Goal: Task Accomplishment & Management: Manage account settings

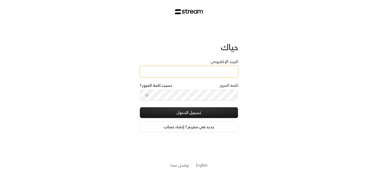
click at [198, 71] on input "البريد الإلكتروني" at bounding box center [189, 71] width 98 height 11
type input "[EMAIL_ADDRESS][DOMAIN_NAME]"
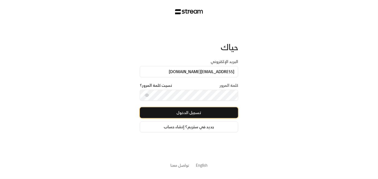
click at [193, 111] on button "تسجيل الدخول" at bounding box center [189, 112] width 98 height 11
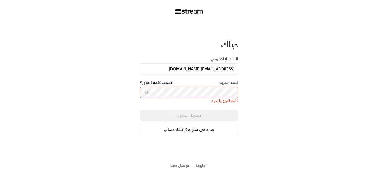
click at [196, 113] on div "تسجيل الدخول جديد في ستريم؟ إنشاء حساب" at bounding box center [189, 122] width 98 height 25
click at [217, 67] on input "[EMAIL_ADDRESS][DOMAIN_NAME]" at bounding box center [189, 68] width 98 height 11
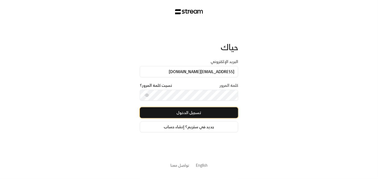
click at [189, 115] on button "تسجيل الدخول" at bounding box center [189, 112] width 98 height 11
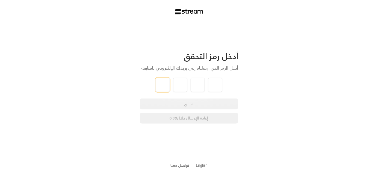
paste input "7"
type input "7"
type input "4"
type input "6"
type input "5"
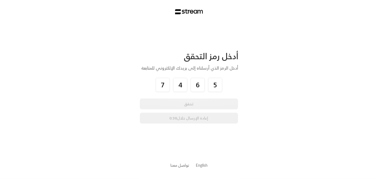
drag, startPoint x: 221, startPoint y: 99, endPoint x: 201, endPoint y: 110, distance: 23.0
click at [202, 109] on div "تحقق إعادة الإرسال خلال 0:38" at bounding box center [189, 111] width 98 height 25
click at [189, 105] on div "تحقق إعادة الإرسال خلال 0:38" at bounding box center [189, 111] width 98 height 25
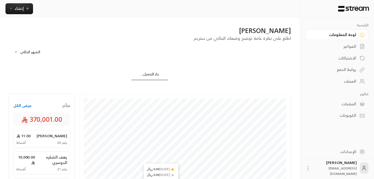
scroll to position [27, 0]
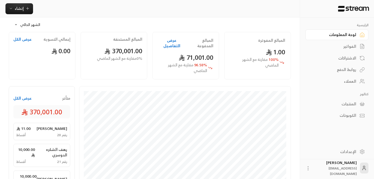
click at [346, 82] on div "العملاء" at bounding box center [334, 81] width 44 height 5
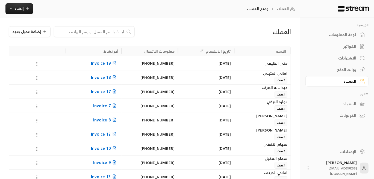
click at [107, 30] on input at bounding box center [90, 32] width 67 height 6
click at [116, 28] on div at bounding box center [94, 31] width 81 height 11
click at [119, 31] on input at bounding box center [90, 32] width 67 height 6
click at [116, 40] on div "العملاء إضافة عميل جديد" at bounding box center [150, 36] width 288 height 20
click at [115, 31] on input at bounding box center [90, 32] width 67 height 6
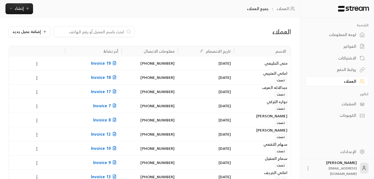
paste input "روان [PERSON_NAME]"
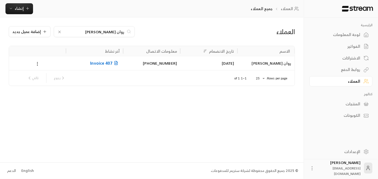
type input "روان [PERSON_NAME]"
click at [101, 65] on span "Invoice 407" at bounding box center [104, 63] width 29 height 7
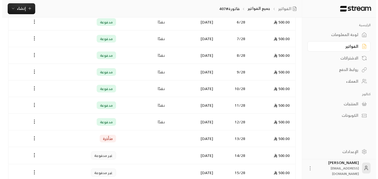
scroll to position [246, 0]
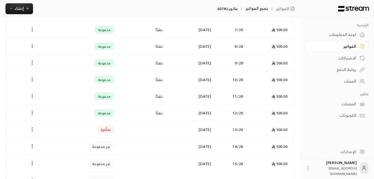
click at [31, 128] on icon "Payments" at bounding box center [31, 129] width 5 height 5
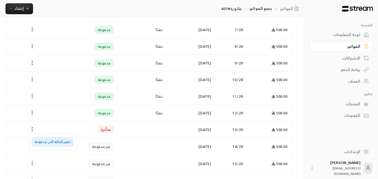
click at [53, 141] on li "تغيير الحالة الى مدفوعة" at bounding box center [53, 142] width 42 height 10
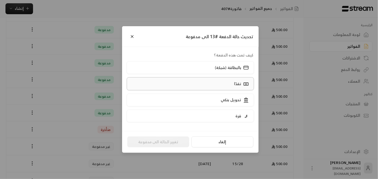
click at [239, 83] on p "نقدًا" at bounding box center [237, 83] width 7 height 5
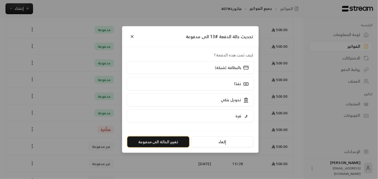
click at [163, 141] on button "تغيير الحالة الى مدفوعة" at bounding box center [158, 142] width 62 height 11
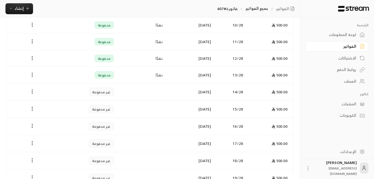
scroll to position [300, 0]
